Goal: Find specific page/section: Find specific page/section

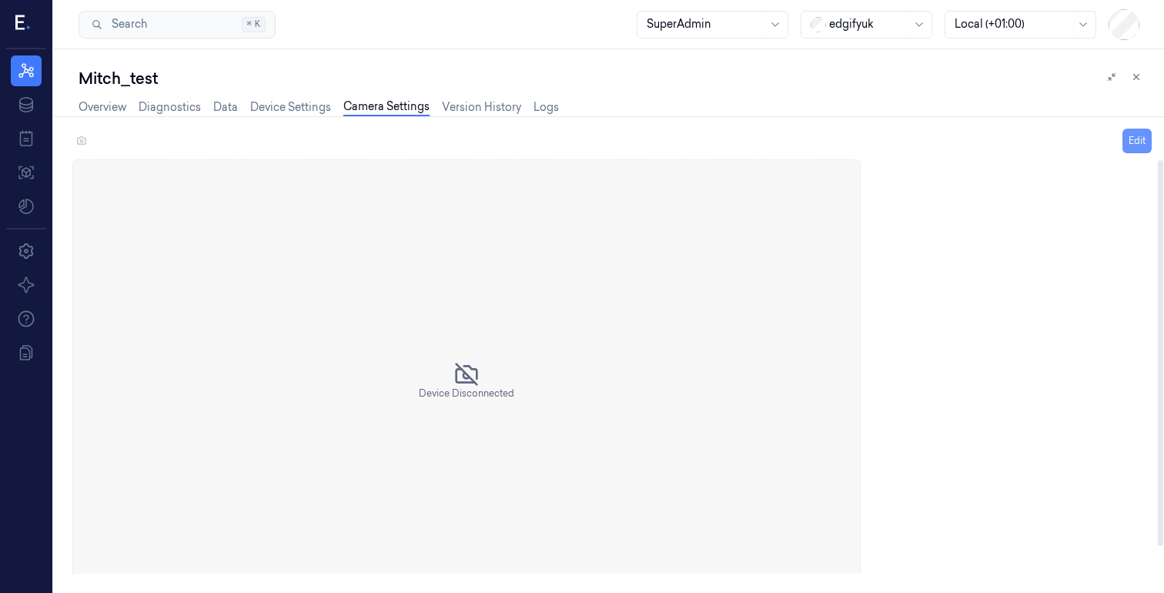
click at [1134, 140] on button "Edit" at bounding box center [1137, 141] width 29 height 25
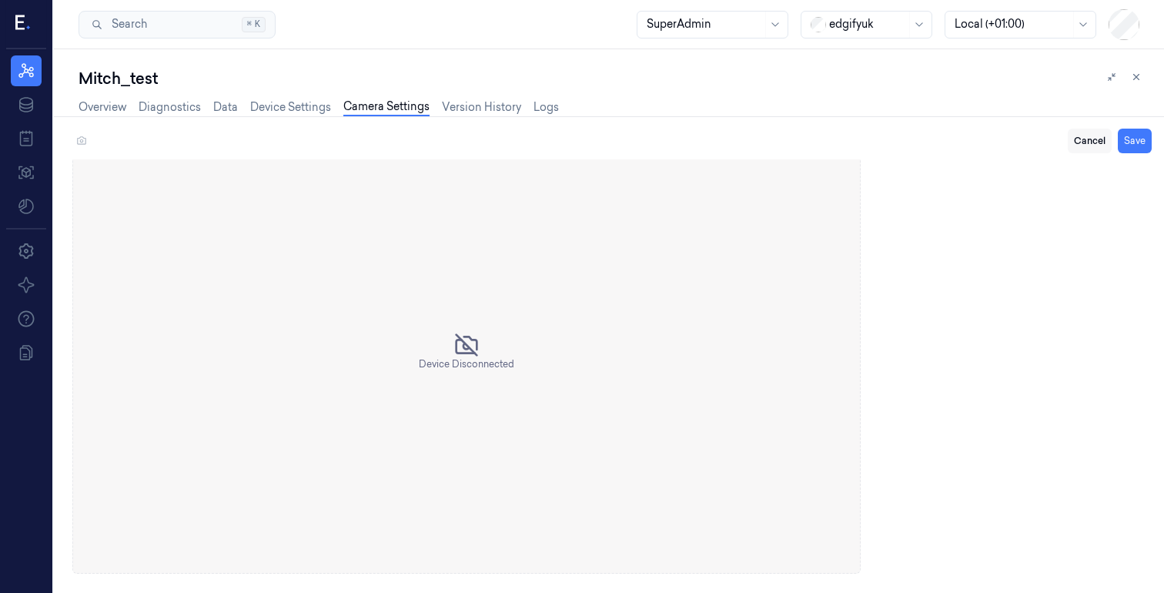
click at [1093, 135] on button "Cancel" at bounding box center [1090, 141] width 44 height 25
click at [1114, 75] on icon at bounding box center [1111, 77] width 11 height 11
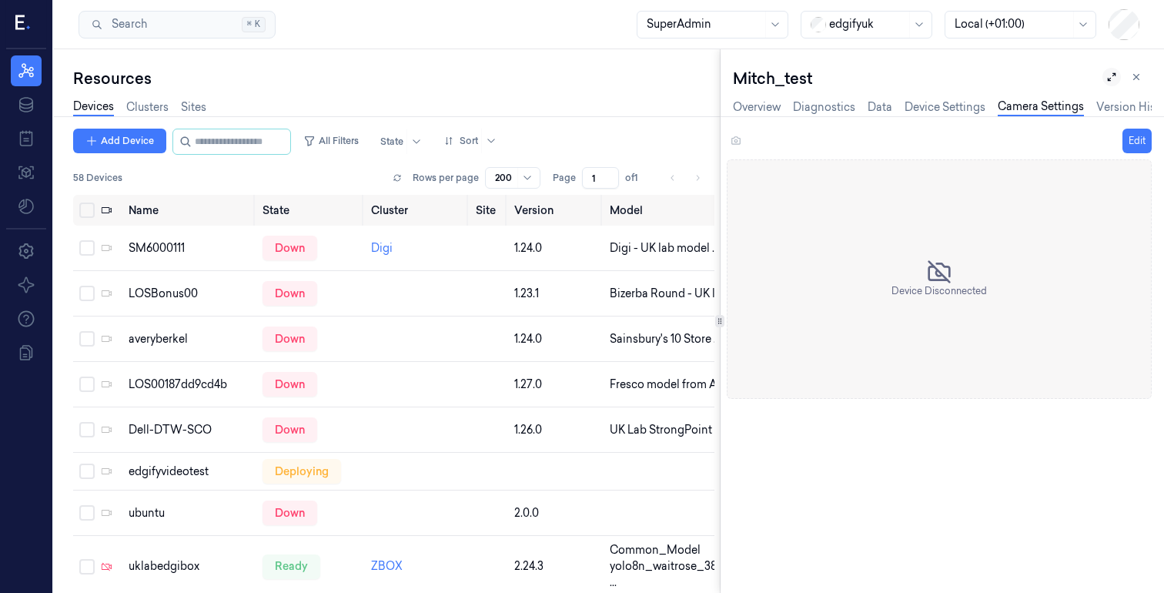
click at [1113, 73] on icon at bounding box center [1111, 77] width 11 height 11
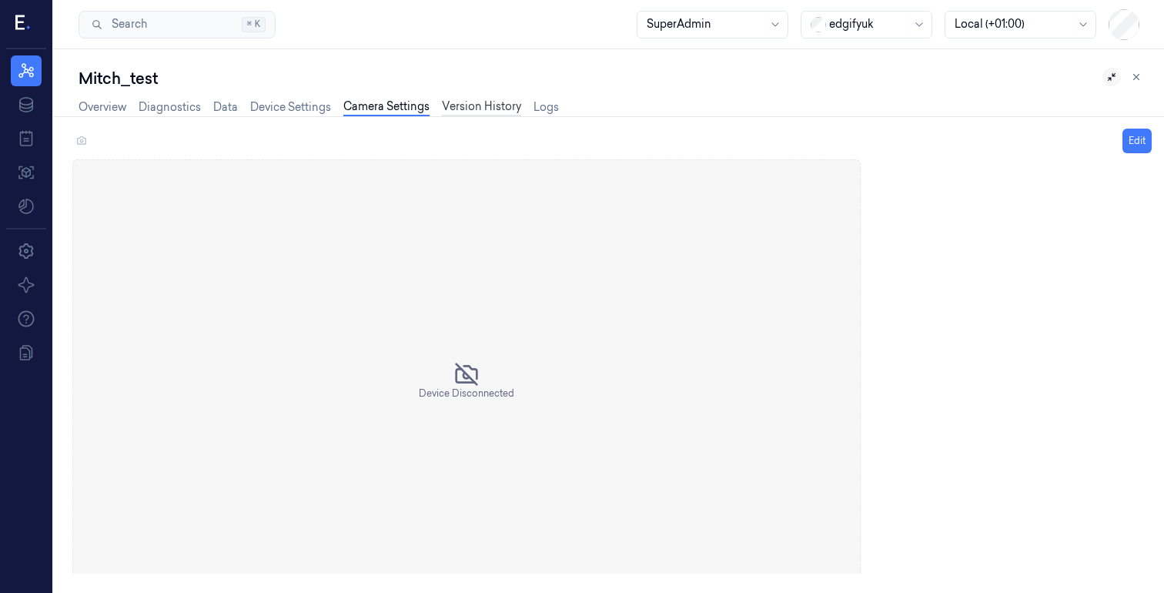
click at [450, 111] on link "Version History" at bounding box center [481, 108] width 79 height 18
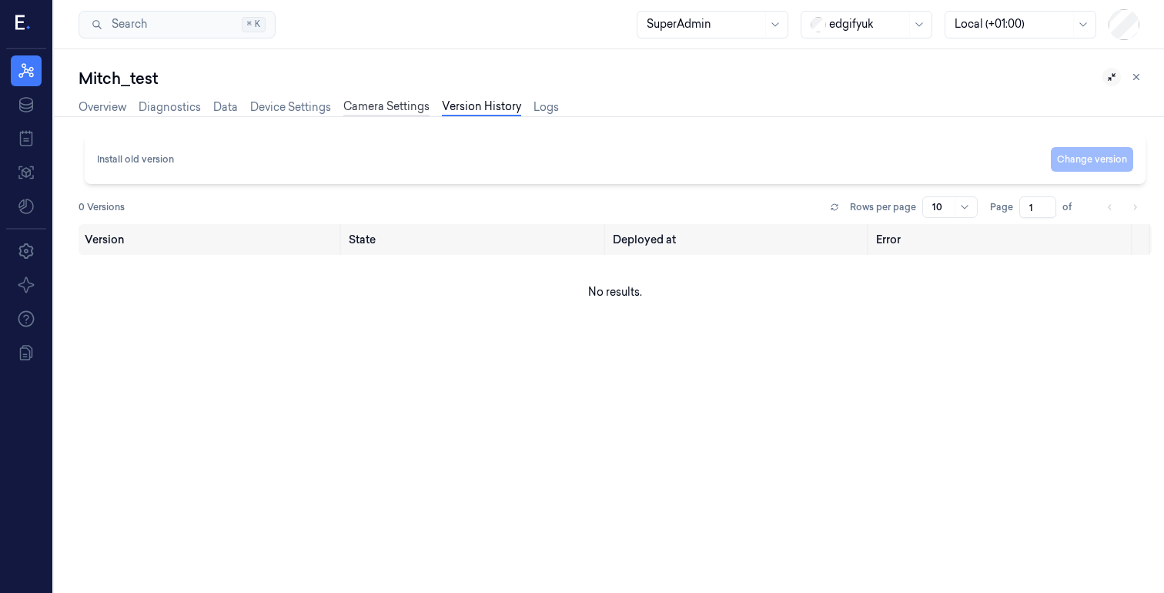
click at [390, 112] on link "Camera Settings" at bounding box center [386, 108] width 86 height 18
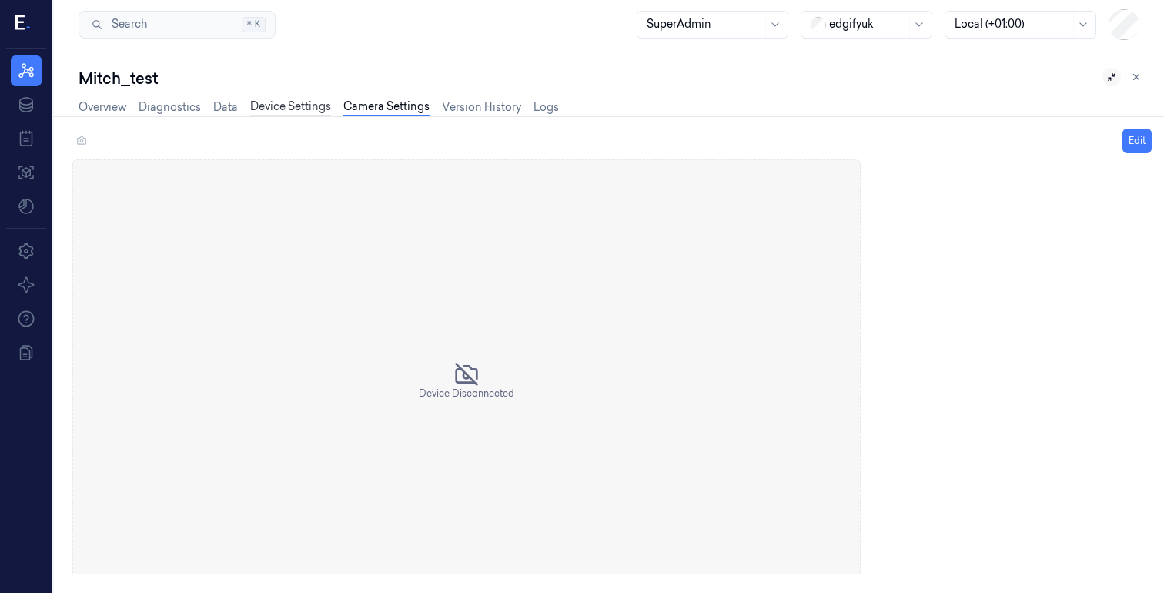
click at [317, 101] on link "Device Settings" at bounding box center [290, 108] width 81 height 18
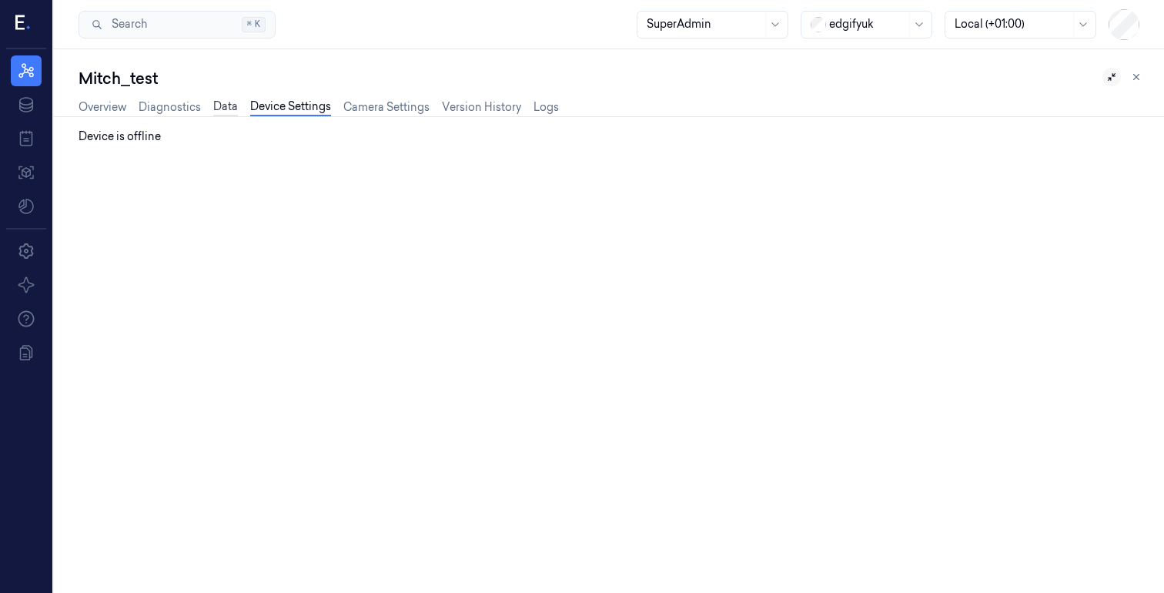
click at [223, 101] on link "Data" at bounding box center [225, 108] width 25 height 18
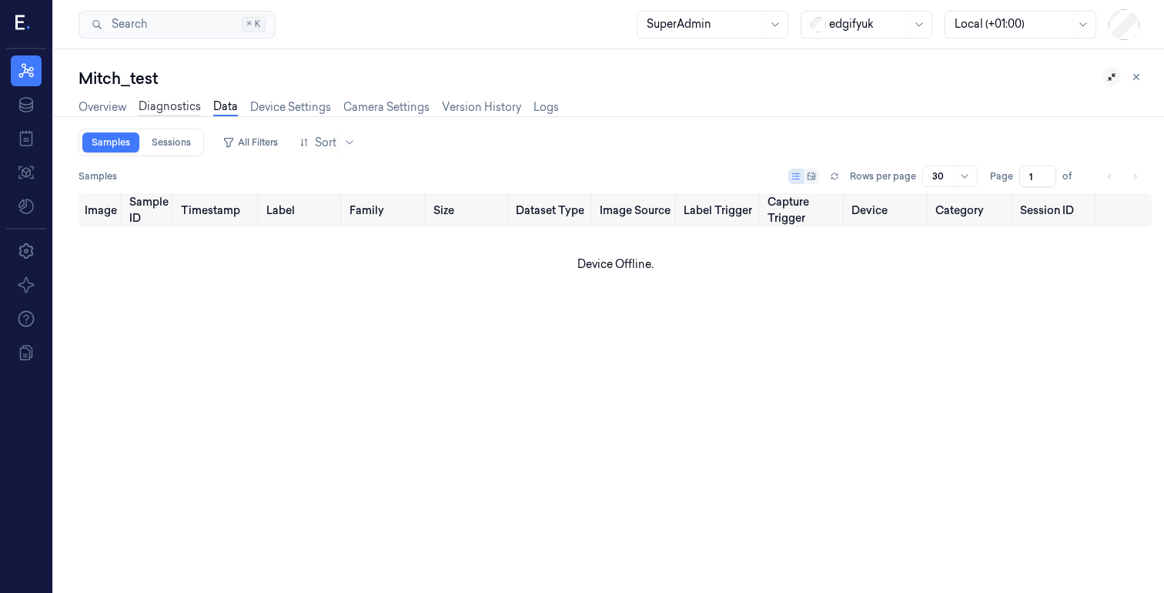
click at [184, 102] on link "Diagnostics" at bounding box center [170, 108] width 62 height 18
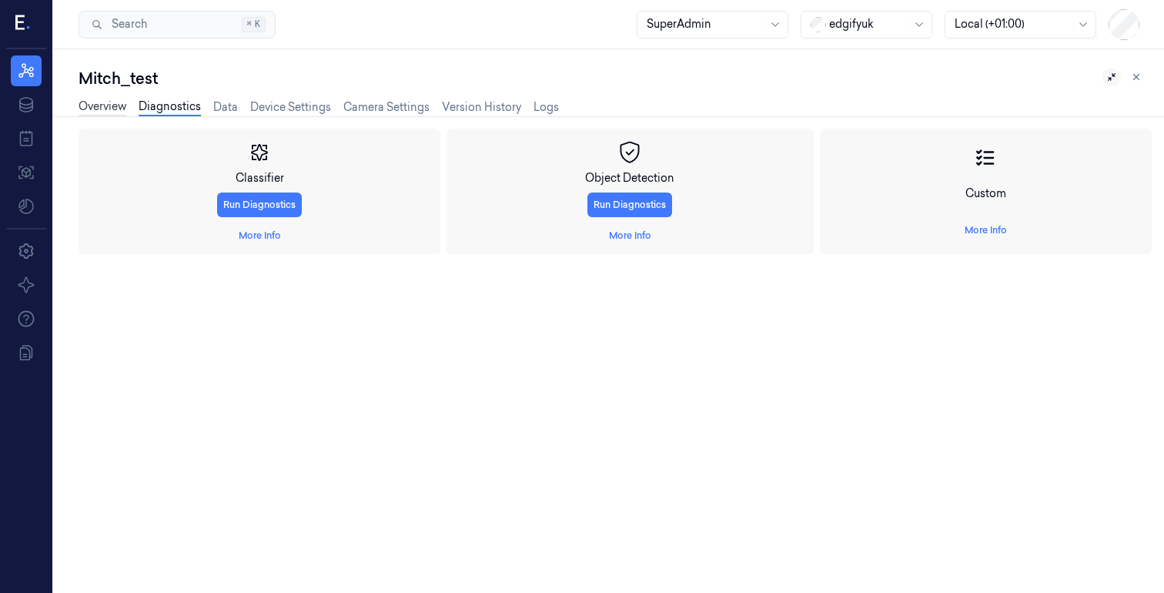
click at [102, 100] on link "Overview" at bounding box center [103, 108] width 48 height 18
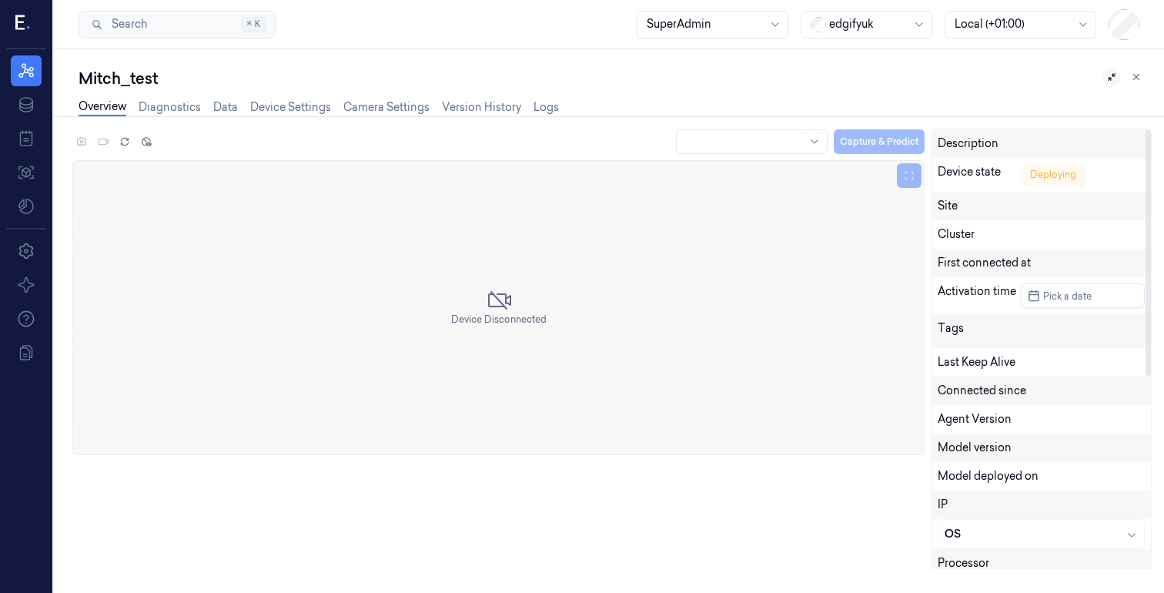
click at [770, 138] on div at bounding box center [743, 142] width 115 height 16
click at [1055, 179] on div "Deploying" at bounding box center [1053, 175] width 65 height 22
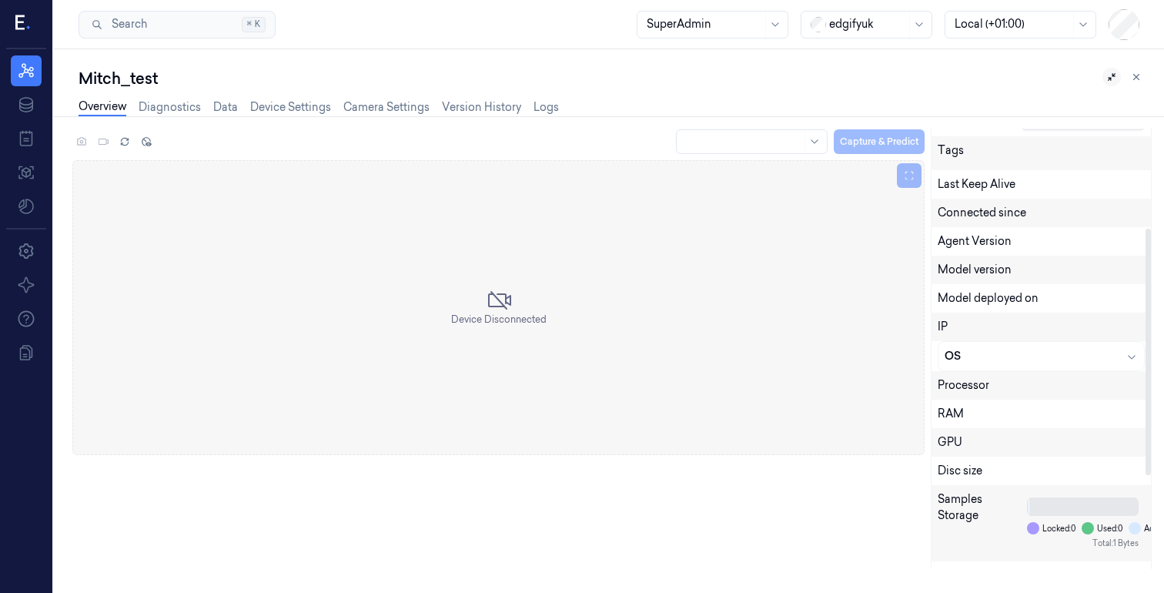
scroll to position [345, 0]
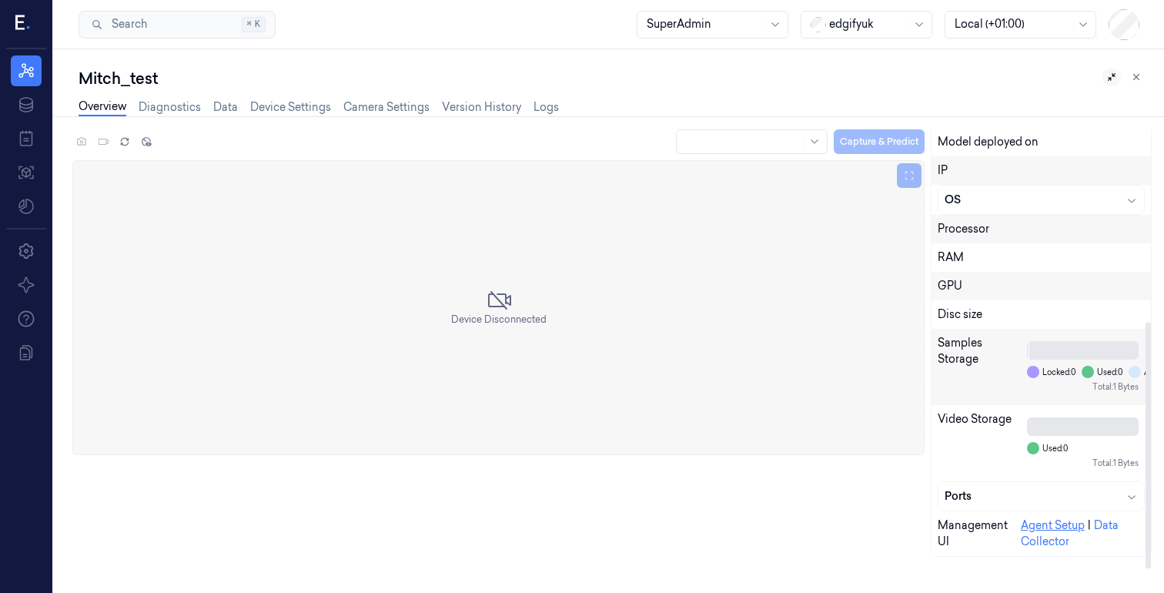
click at [1051, 521] on link "Agent Setup" at bounding box center [1053, 525] width 64 height 14
click at [1103, 517] on div "Agent Setup | Data Collector" at bounding box center [1083, 533] width 124 height 32
click at [1103, 523] on link "Data Collector" at bounding box center [1070, 533] width 98 height 30
click at [878, 133] on div "Capture & Predict" at bounding box center [799, 141] width 251 height 25
click at [996, 195] on div "OS" at bounding box center [1041, 200] width 193 height 16
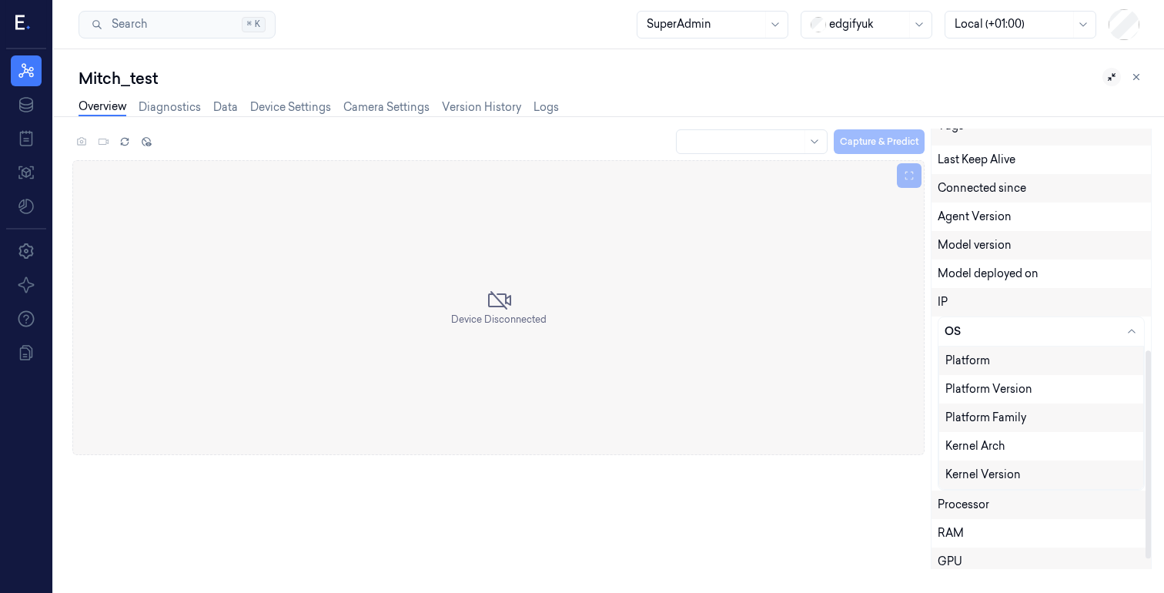
scroll to position [161, 0]
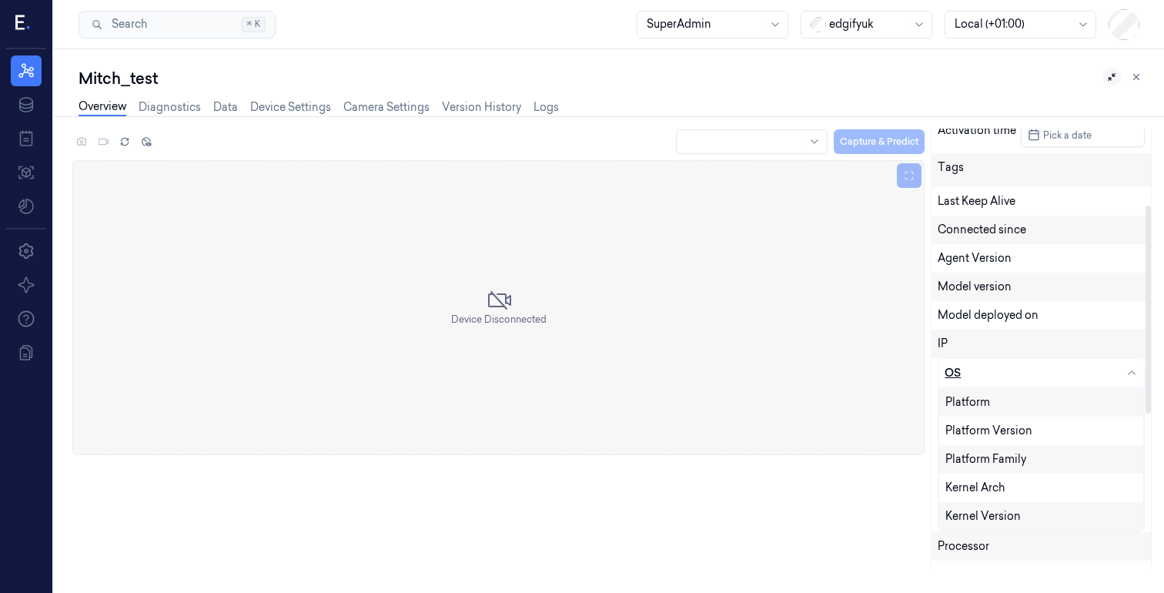
click at [1097, 373] on div "OS" at bounding box center [1041, 373] width 193 height 16
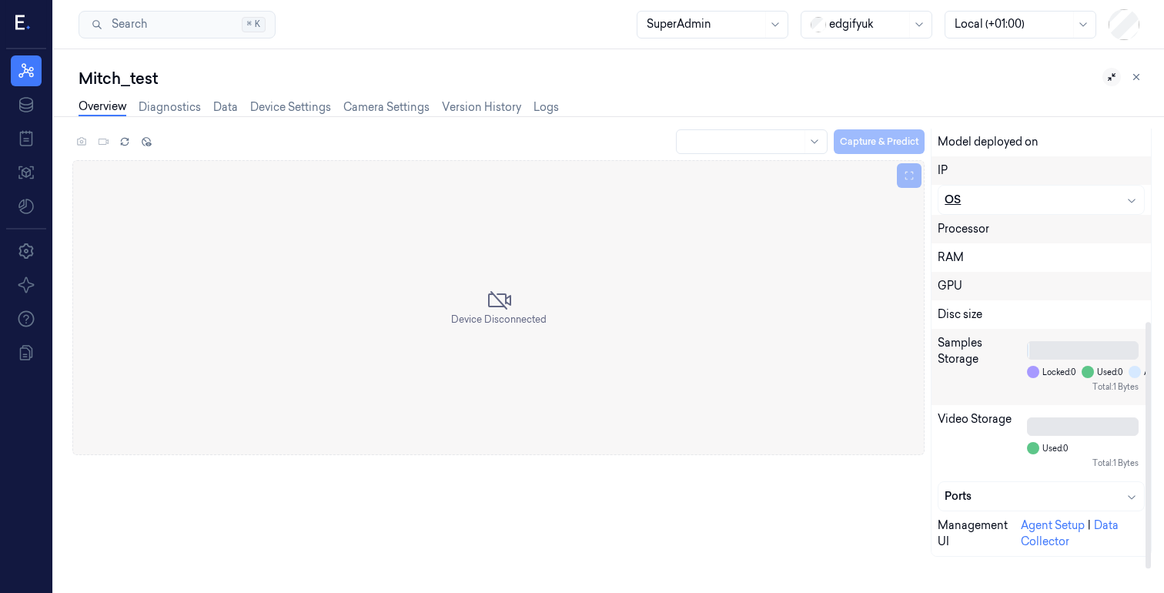
scroll to position [122, 0]
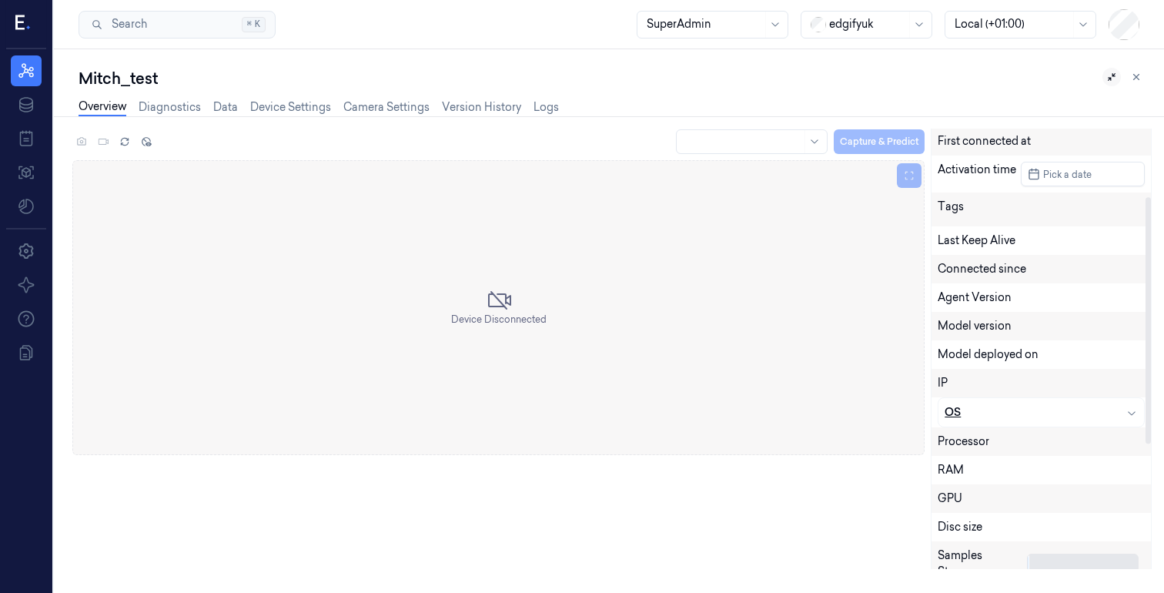
click at [1093, 402] on div "OS" at bounding box center [1042, 412] width 206 height 28
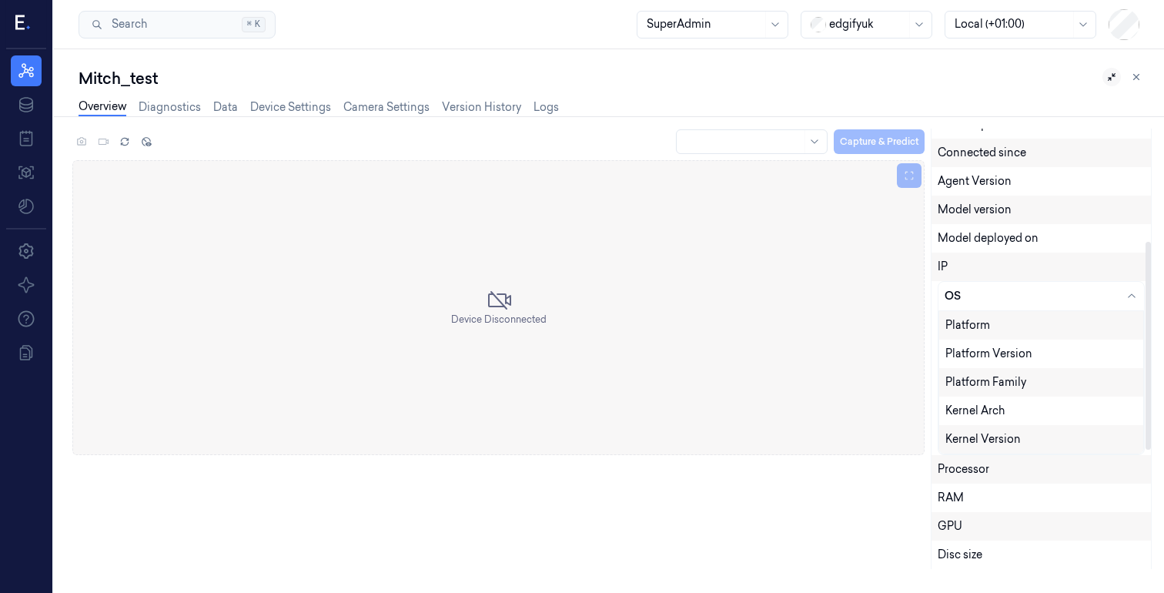
click at [1076, 275] on div "IP" at bounding box center [1041, 267] width 219 height 28
click at [1070, 289] on div "OS" at bounding box center [1041, 296] width 193 height 16
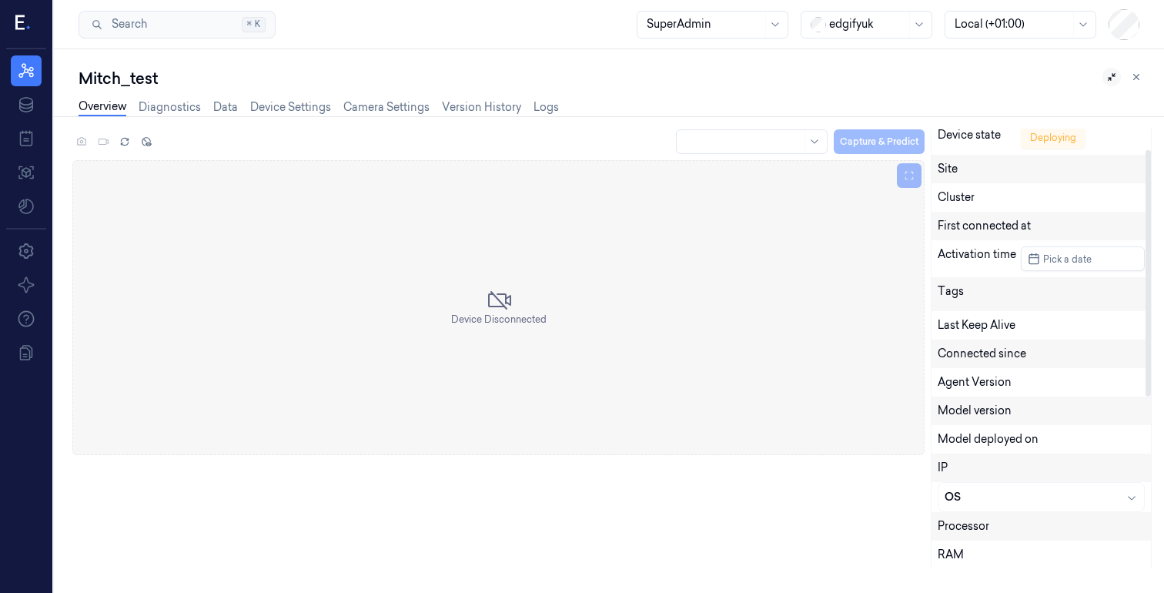
scroll to position [0, 0]
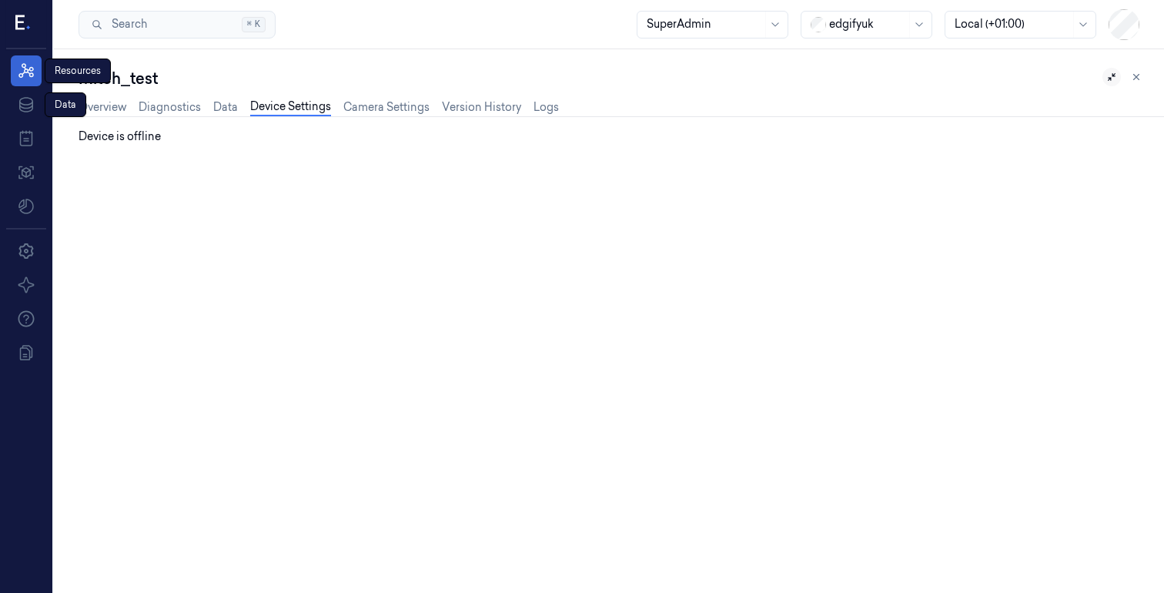
click at [38, 75] on link "Resources" at bounding box center [26, 70] width 31 height 31
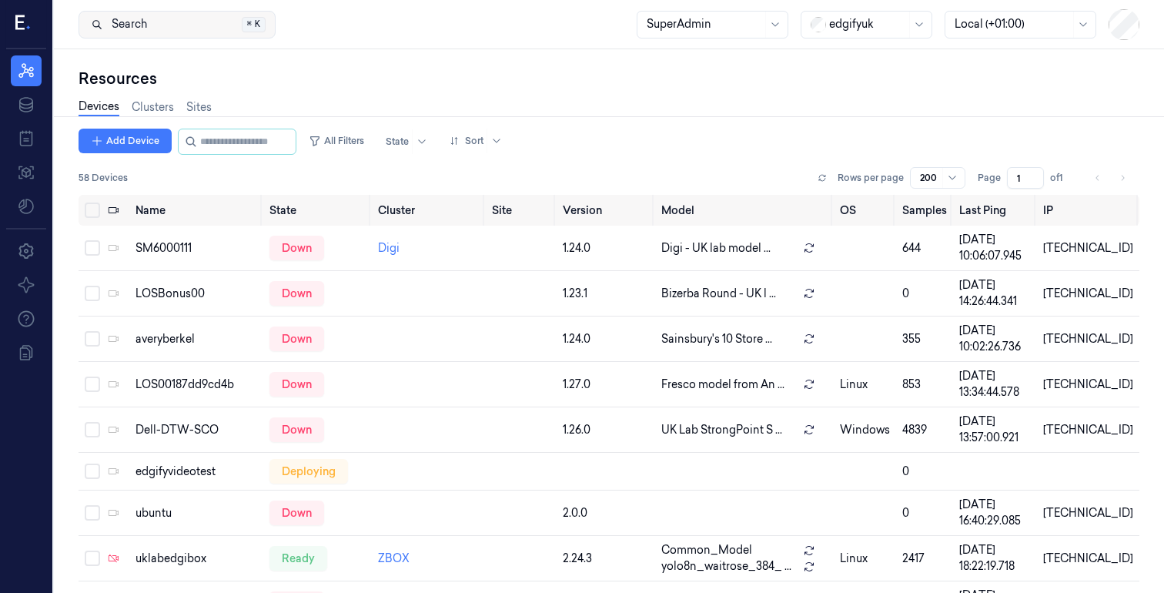
click at [177, 28] on button "Search Search... ⌘ K" at bounding box center [177, 25] width 197 height 28
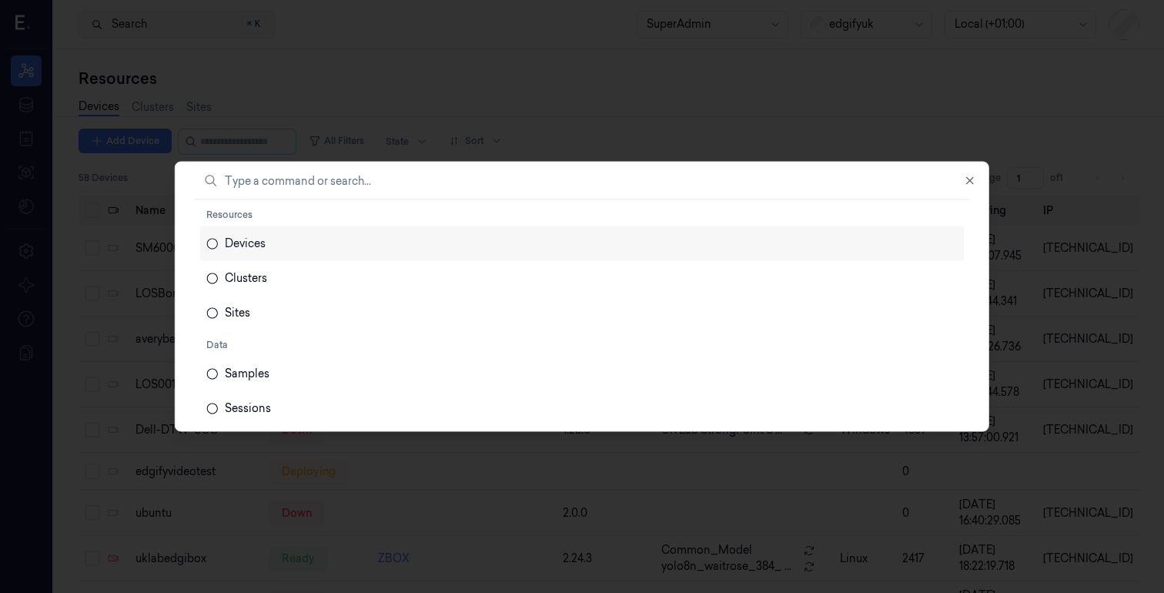
type input "a"
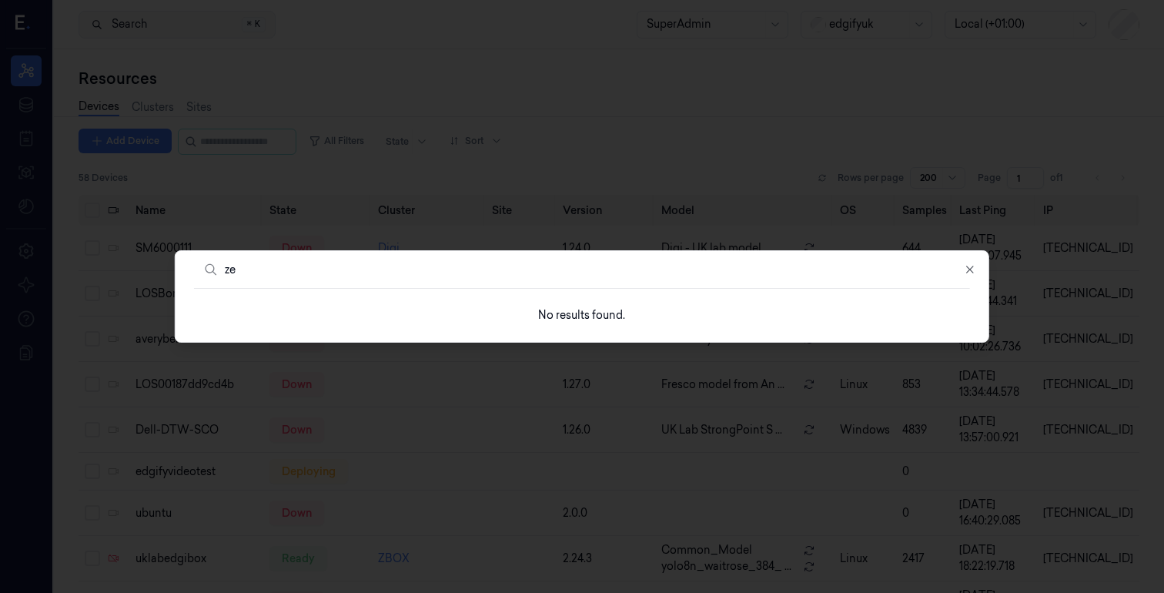
type input "z"
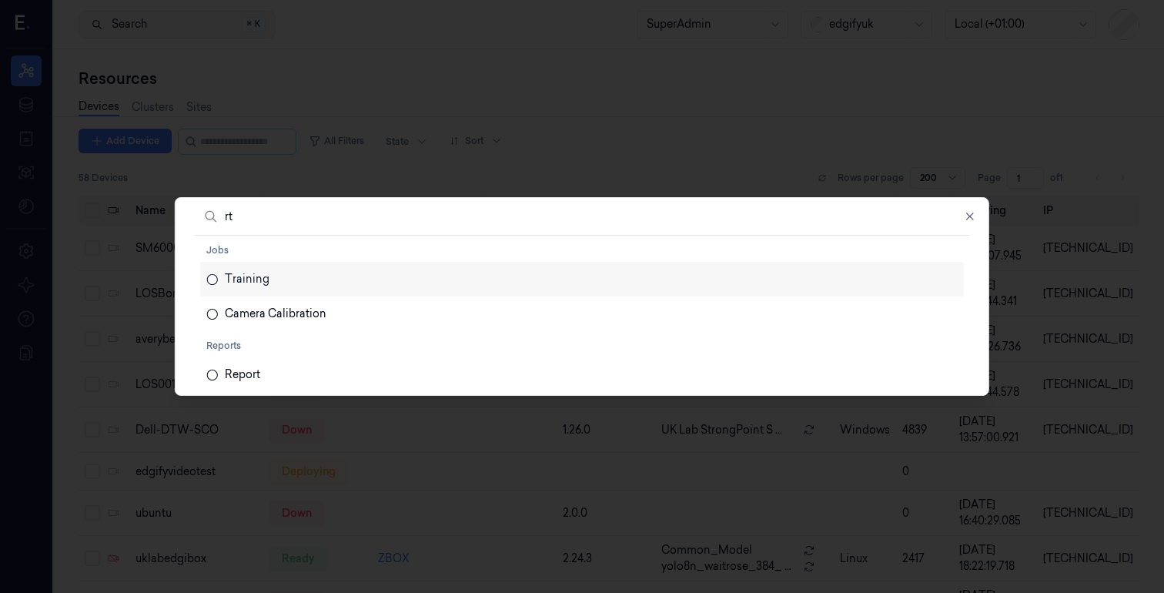
type input "r"
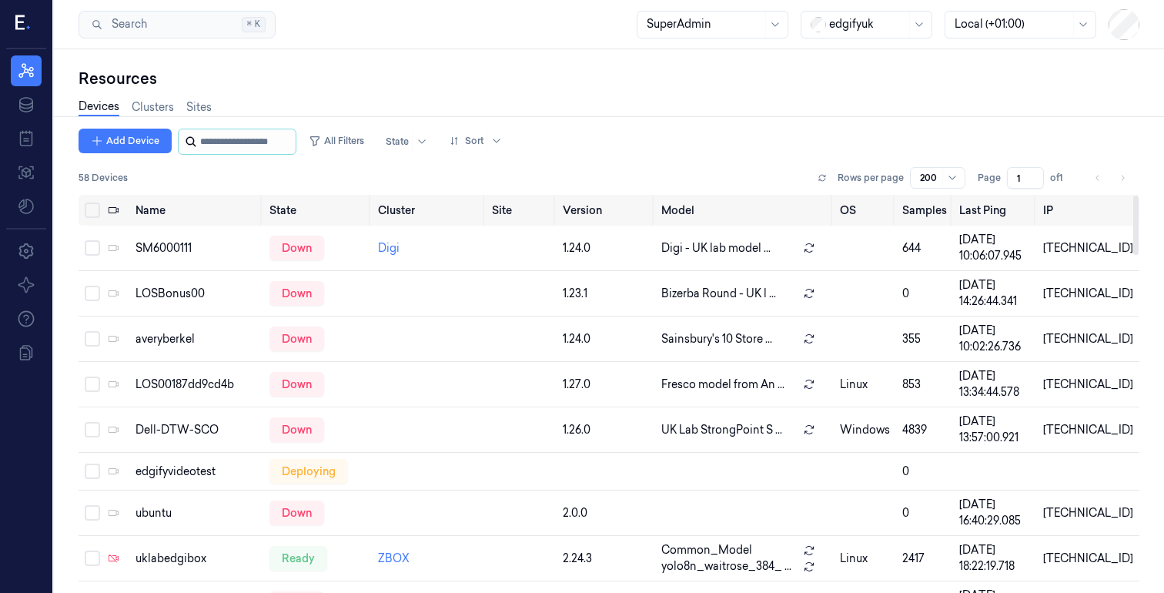
click at [230, 143] on input "string" at bounding box center [246, 141] width 92 height 25
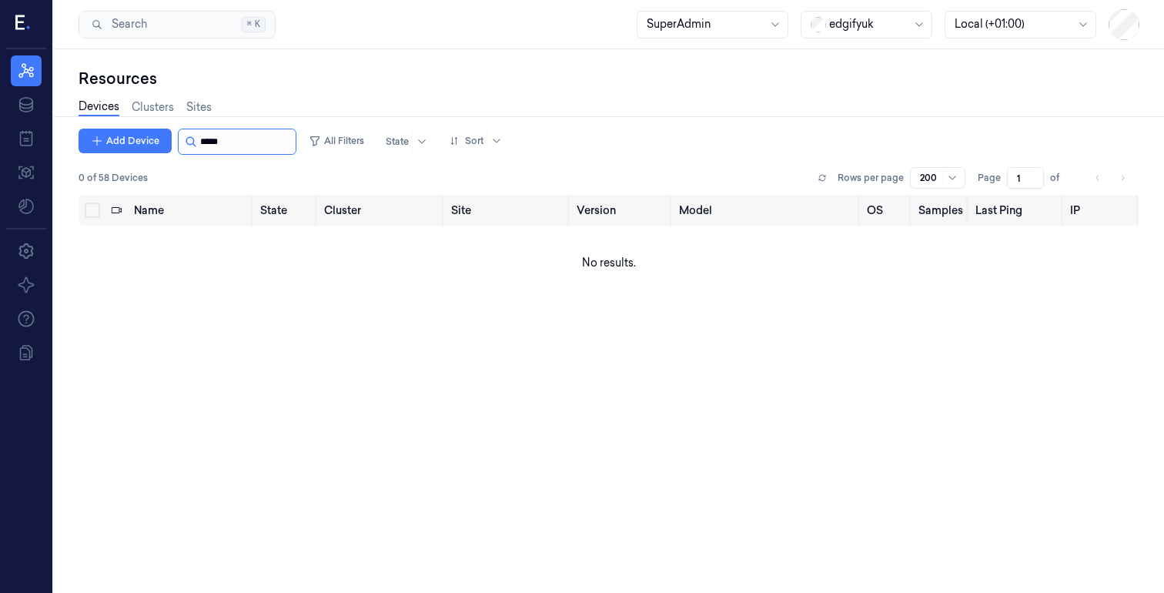
type input "*"
type input "*****"
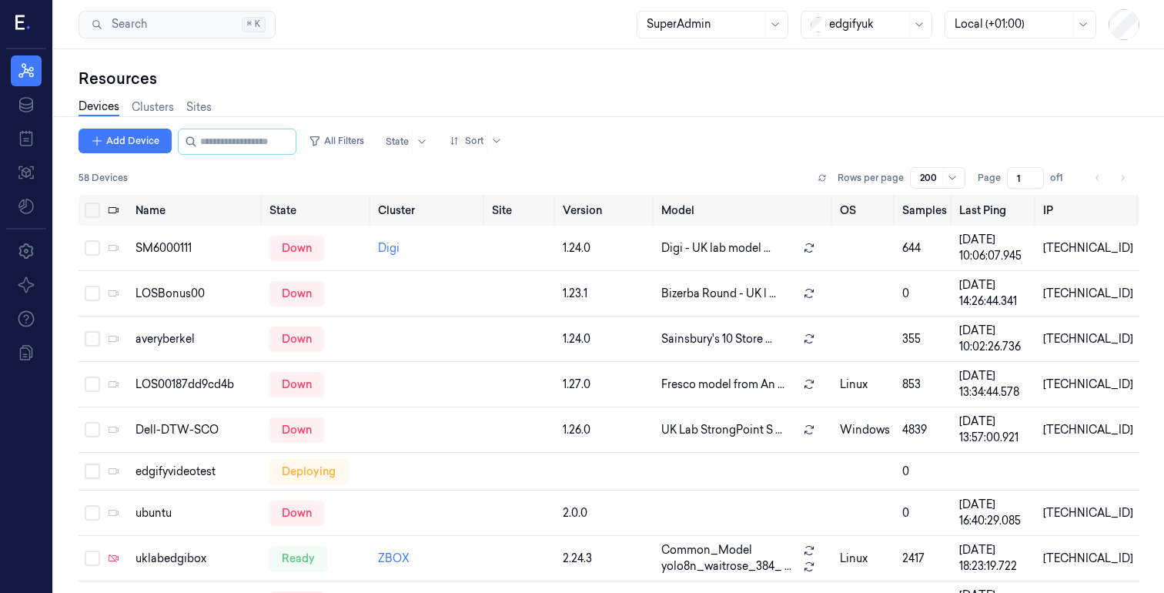
type input "*"
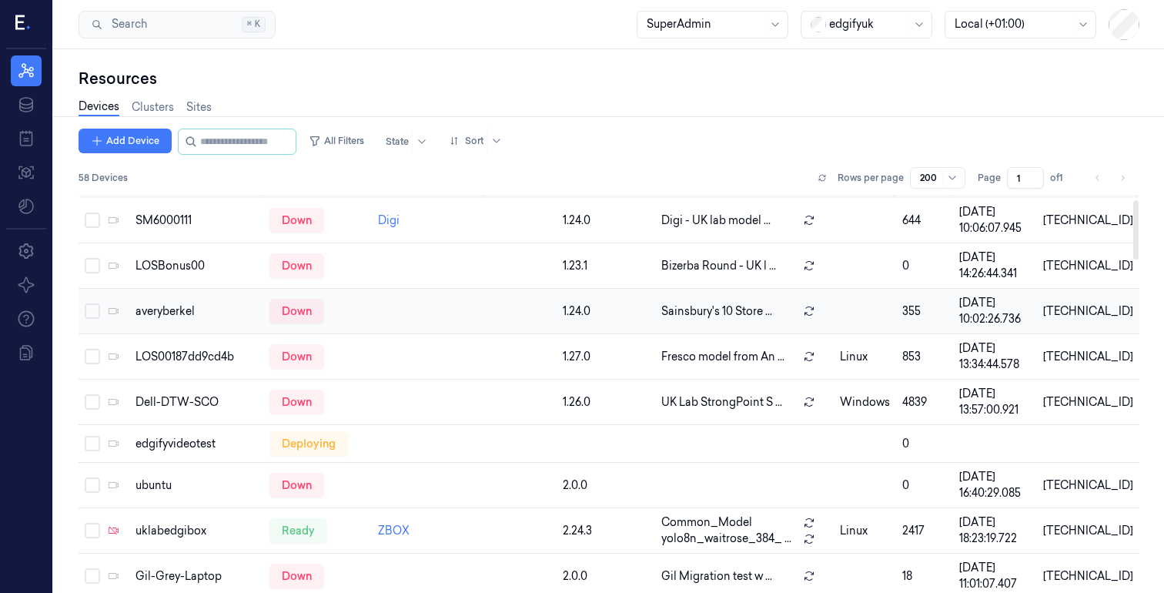
scroll to position [32, 0]
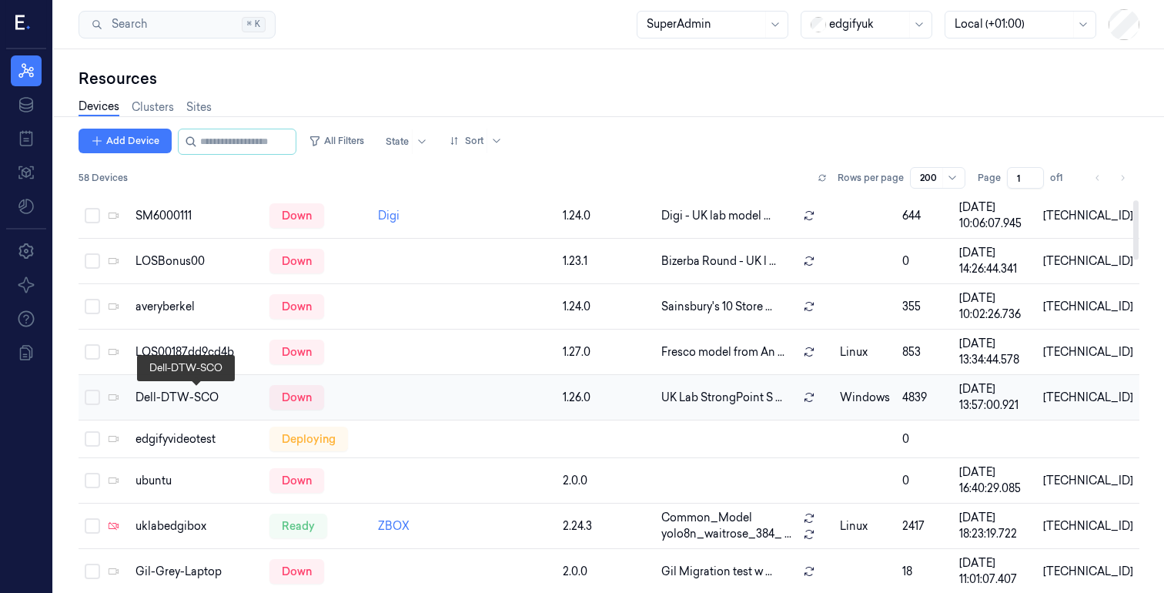
click at [198, 397] on div "Dell-DTW-SCO" at bounding box center [197, 398] width 122 height 16
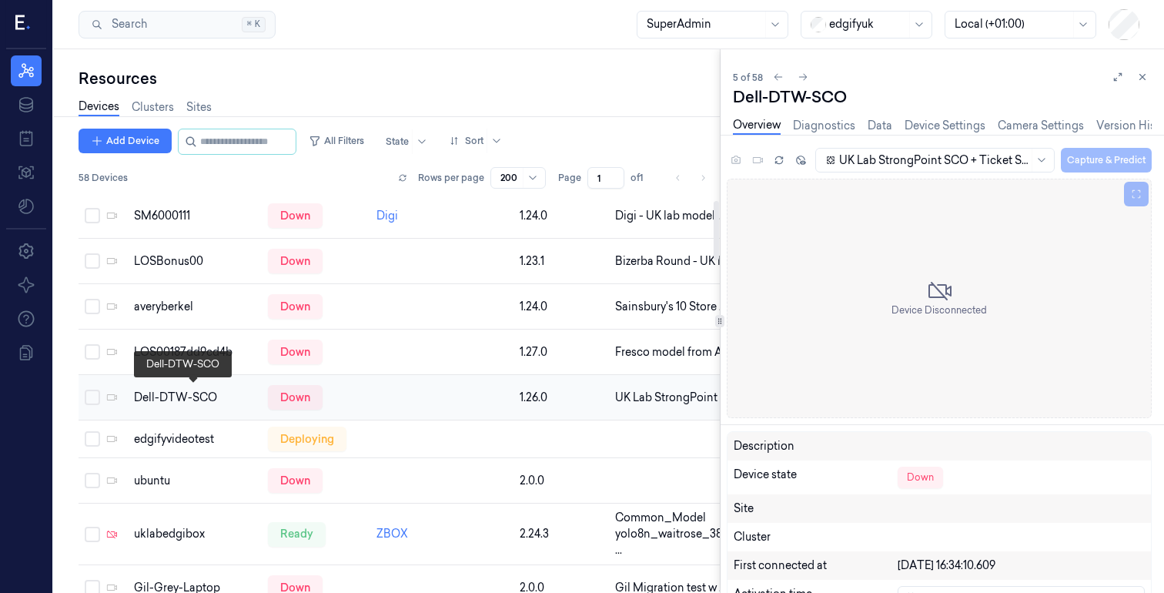
scroll to position [35, 0]
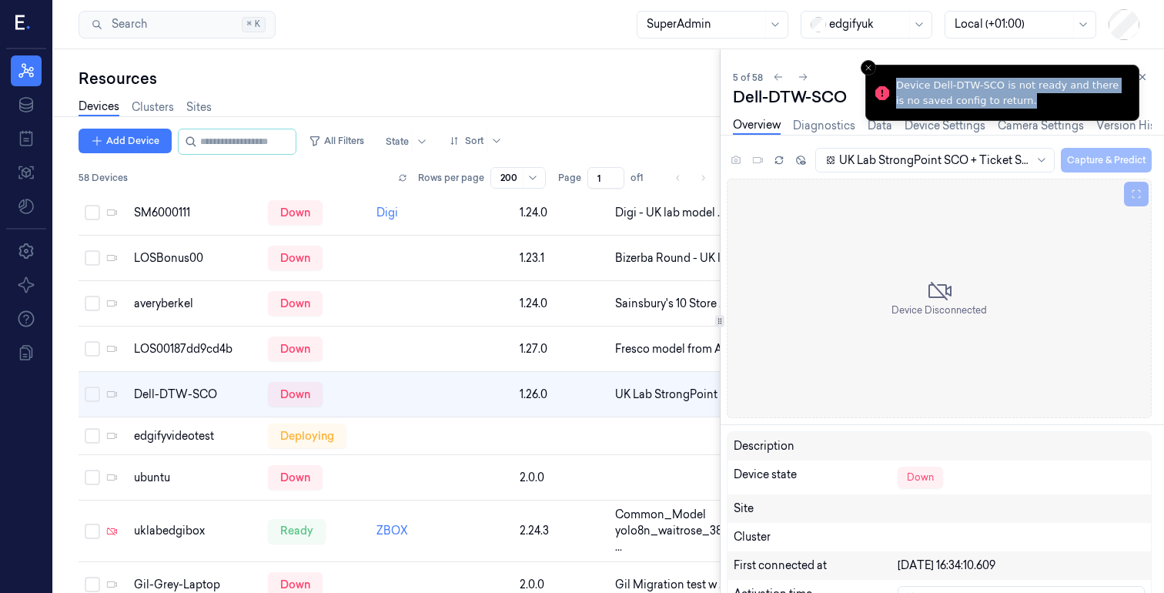
click at [876, 65] on li "Device Dell-DTW-SCO is not ready and there is no saved config to return." at bounding box center [1002, 93] width 274 height 56
click at [864, 67] on icon "Close toast" at bounding box center [868, 67] width 9 height 9
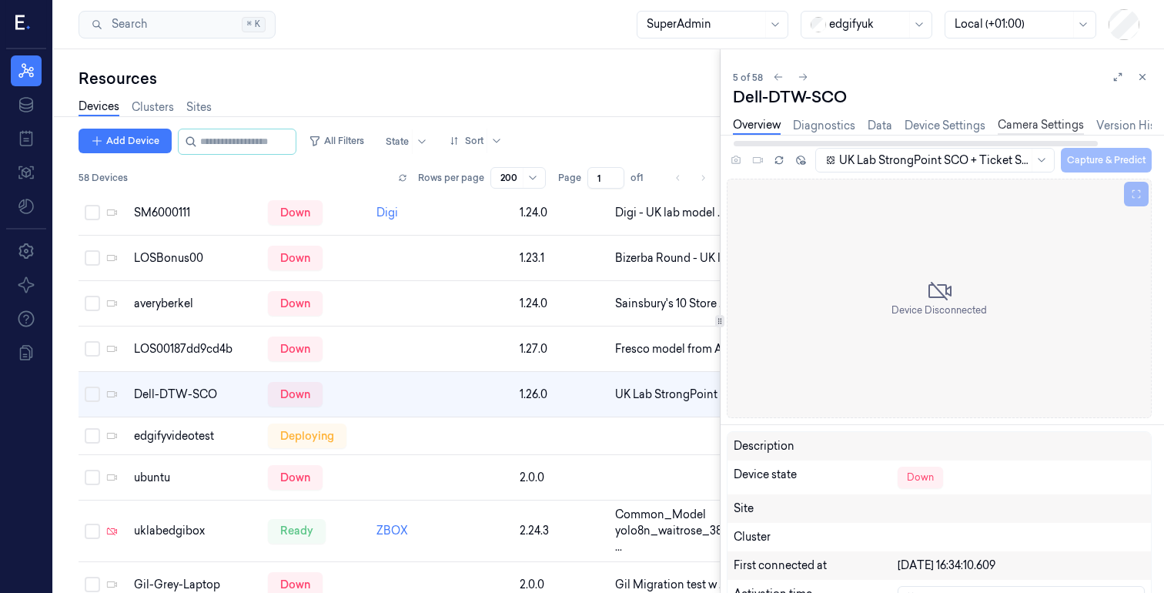
click at [1015, 129] on link "Camera Settings" at bounding box center [1041, 126] width 86 height 18
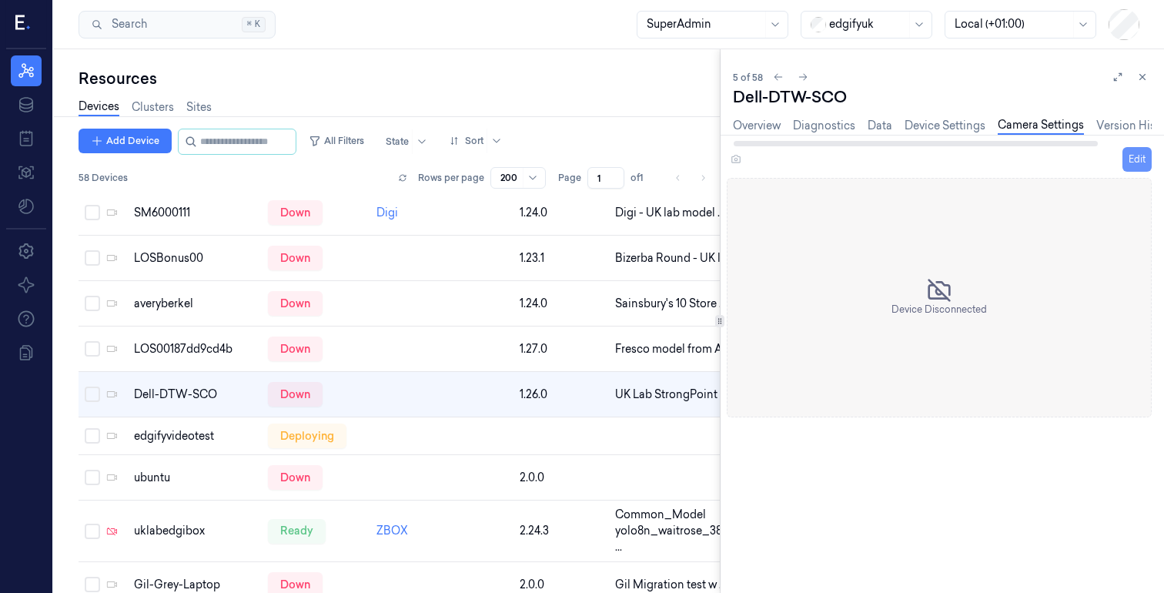
click at [1129, 163] on button "Edit" at bounding box center [1137, 159] width 29 height 25
click at [1117, 81] on icon at bounding box center [1118, 77] width 11 height 11
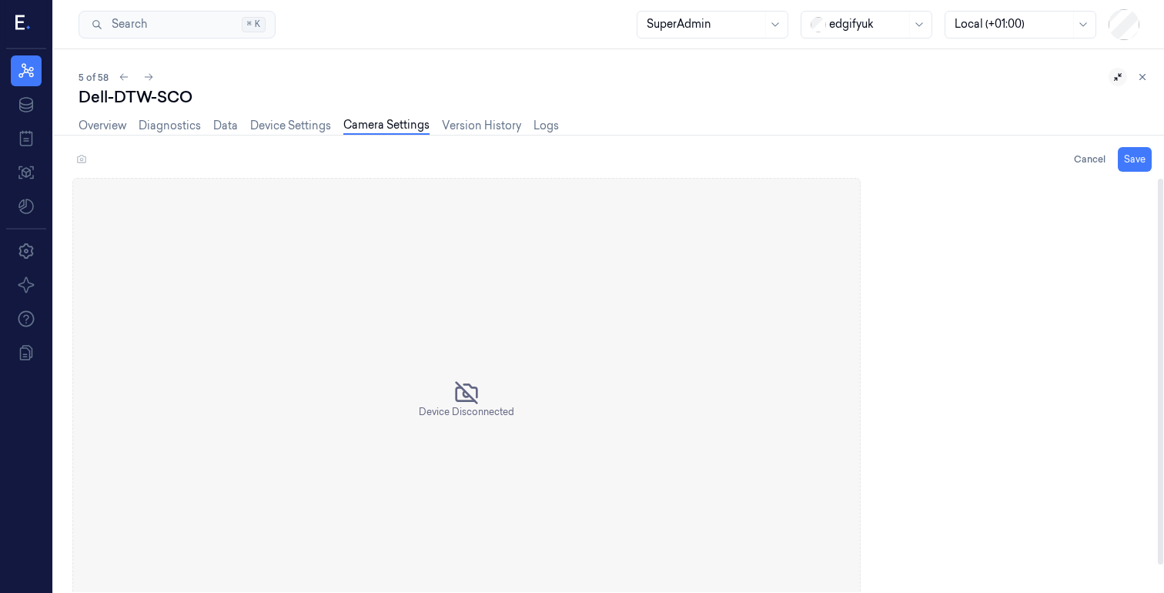
click at [1036, 245] on div "Device Disconnected" at bounding box center [618, 399] width 1092 height 443
click at [994, 212] on div "Device Disconnected" at bounding box center [618, 399] width 1092 height 443
click at [1102, 166] on button "Cancel" at bounding box center [1090, 159] width 44 height 25
click at [728, 31] on div at bounding box center [704, 24] width 115 height 16
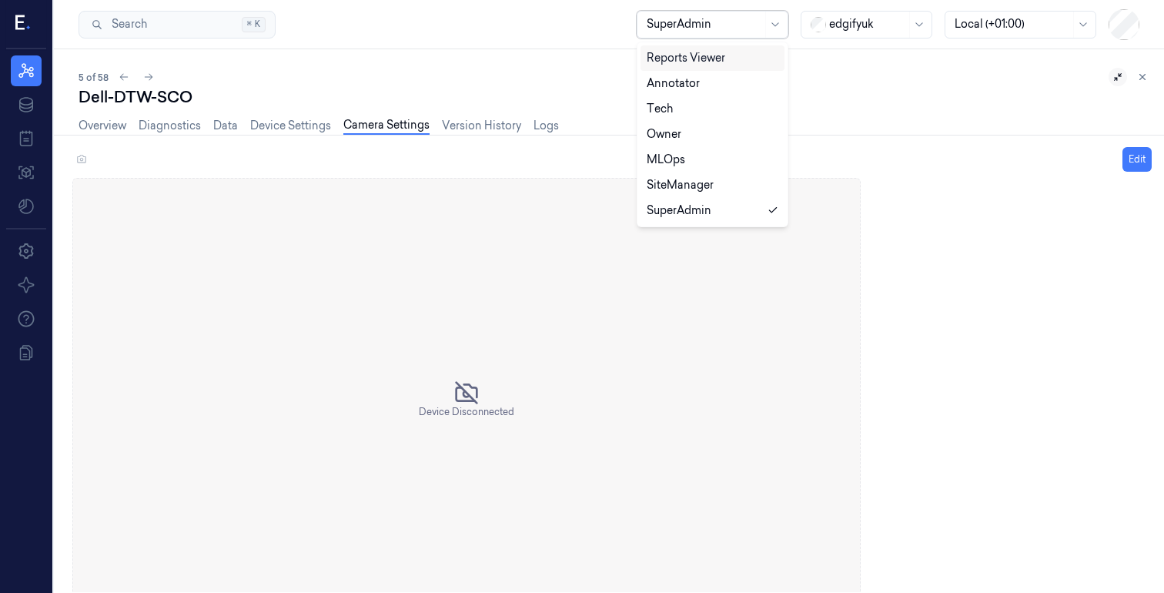
click at [741, 24] on div at bounding box center [704, 24] width 115 height 16
click at [313, 127] on link "Device Settings" at bounding box center [290, 126] width 81 height 18
